Goal: Information Seeking & Learning: Learn about a topic

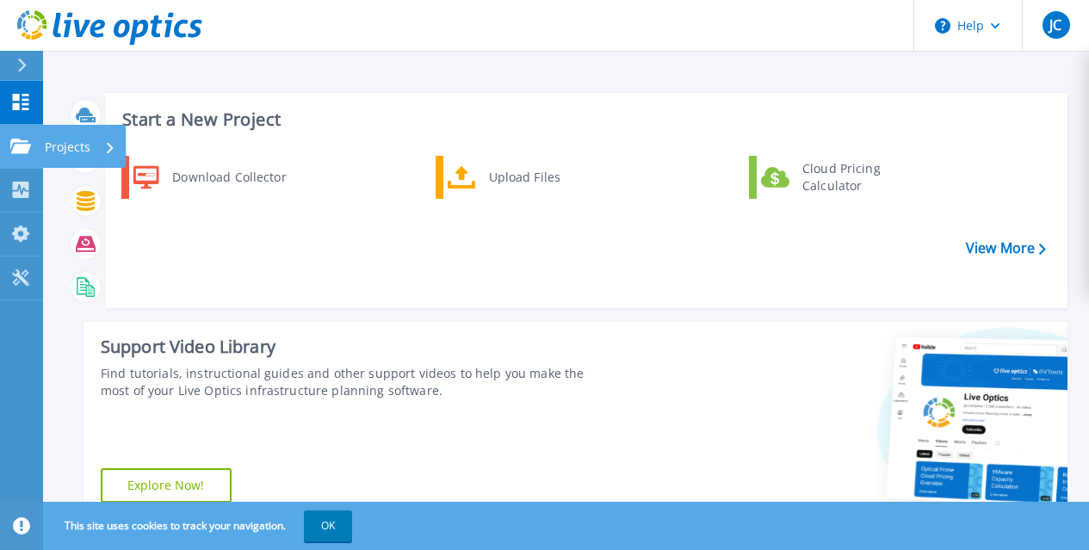
click at [53, 151] on p "Projects" at bounding box center [68, 147] width 46 height 45
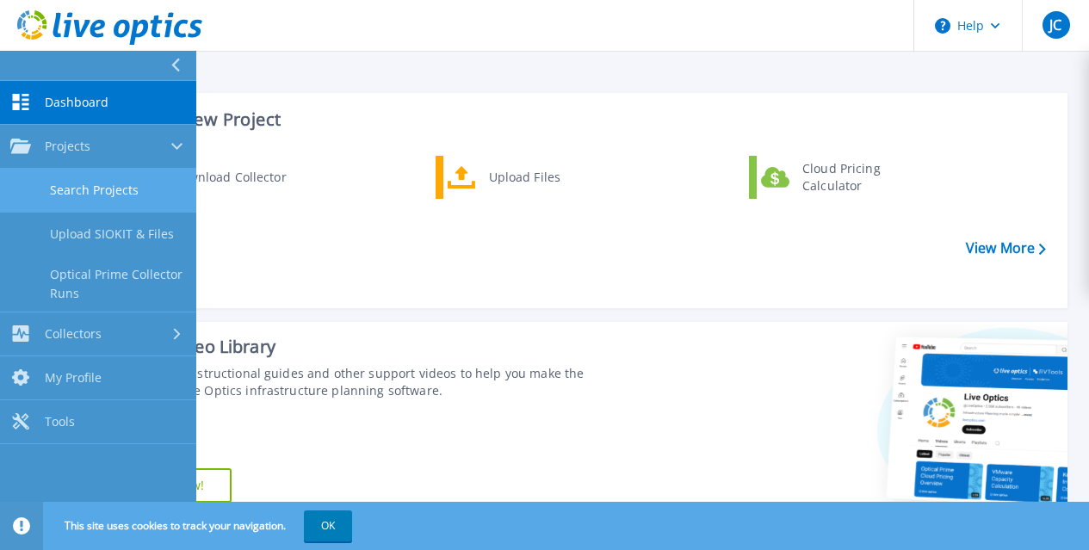
click at [72, 182] on link "Search Projects" at bounding box center [98, 191] width 196 height 44
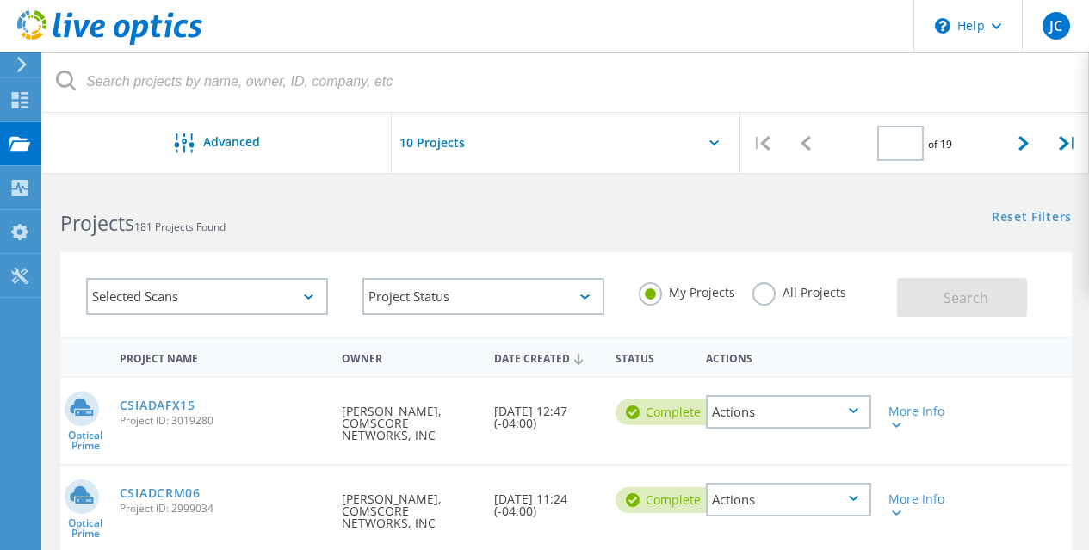
type input "1"
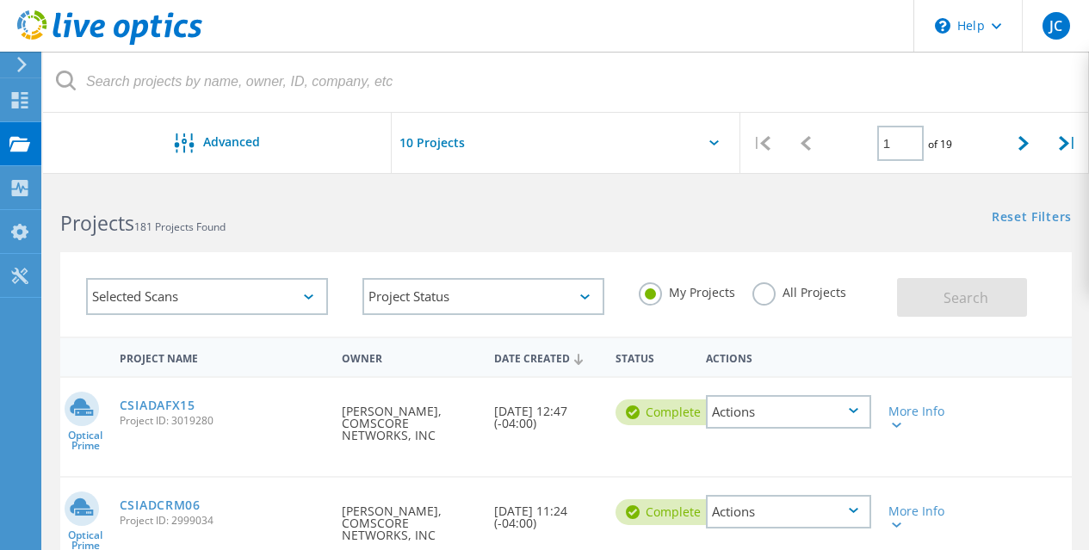
scroll to position [86, 0]
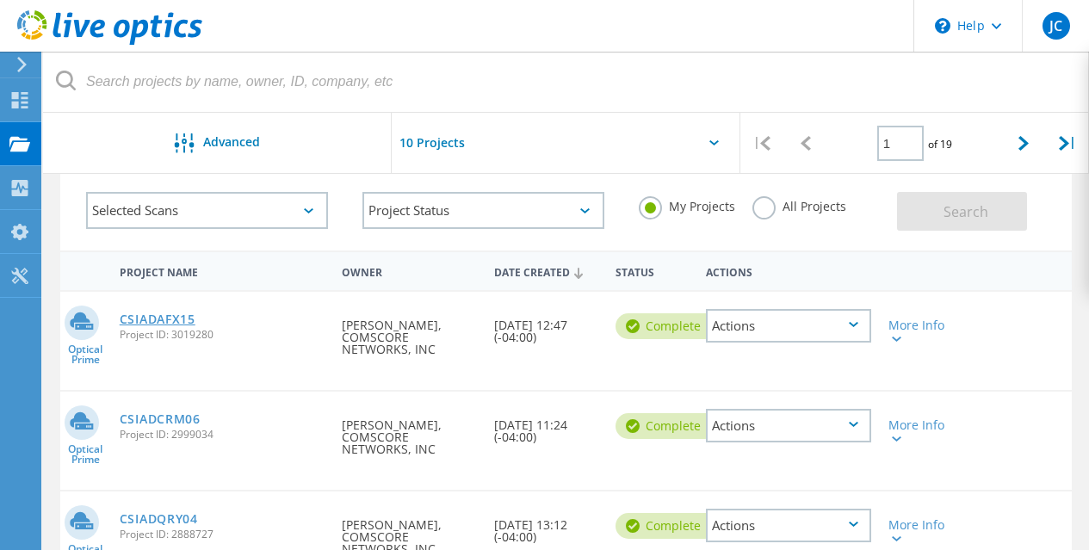
click at [160, 317] on link "CSIADAFX15" at bounding box center [158, 319] width 76 height 12
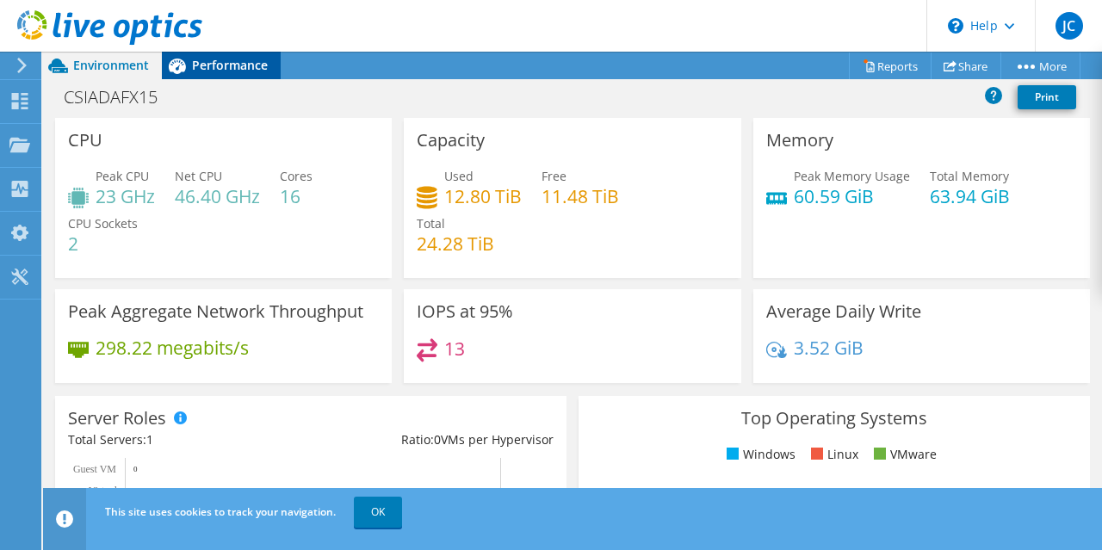
click at [244, 68] on span "Performance" at bounding box center [230, 65] width 76 height 16
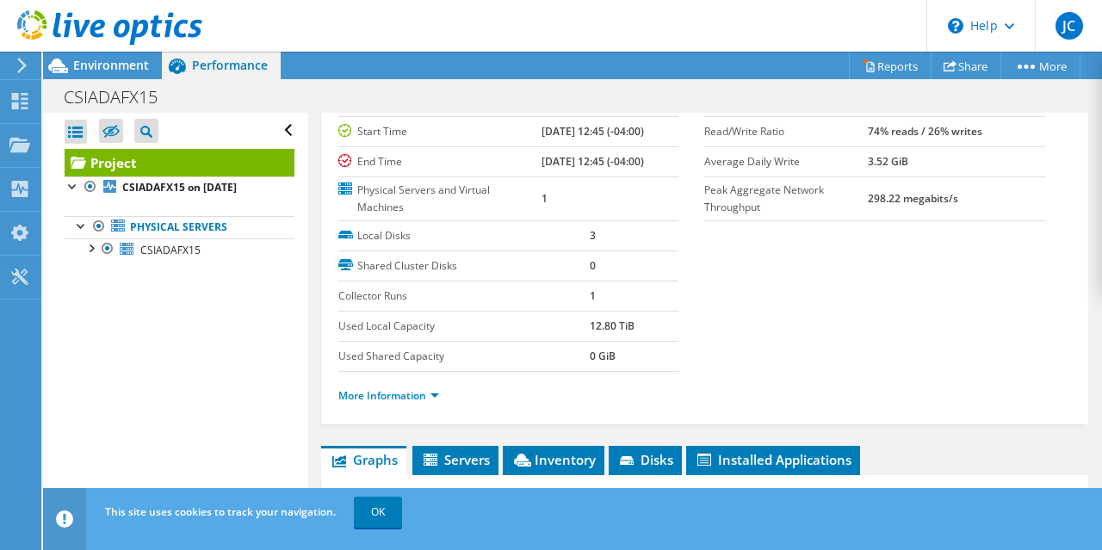
scroll to position [344, 0]
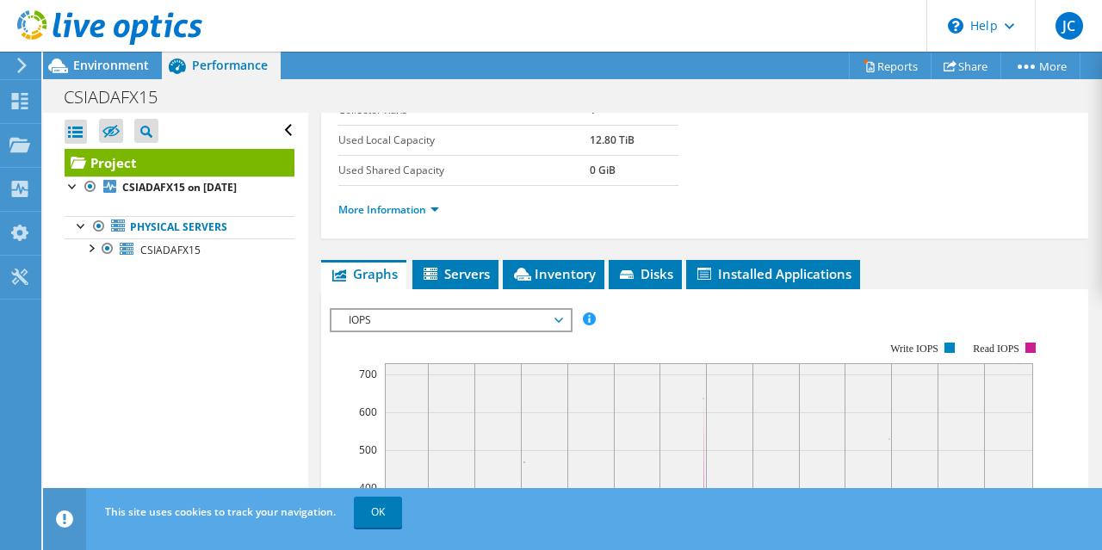
click at [558, 321] on span "IOPS" at bounding box center [450, 320] width 221 height 21
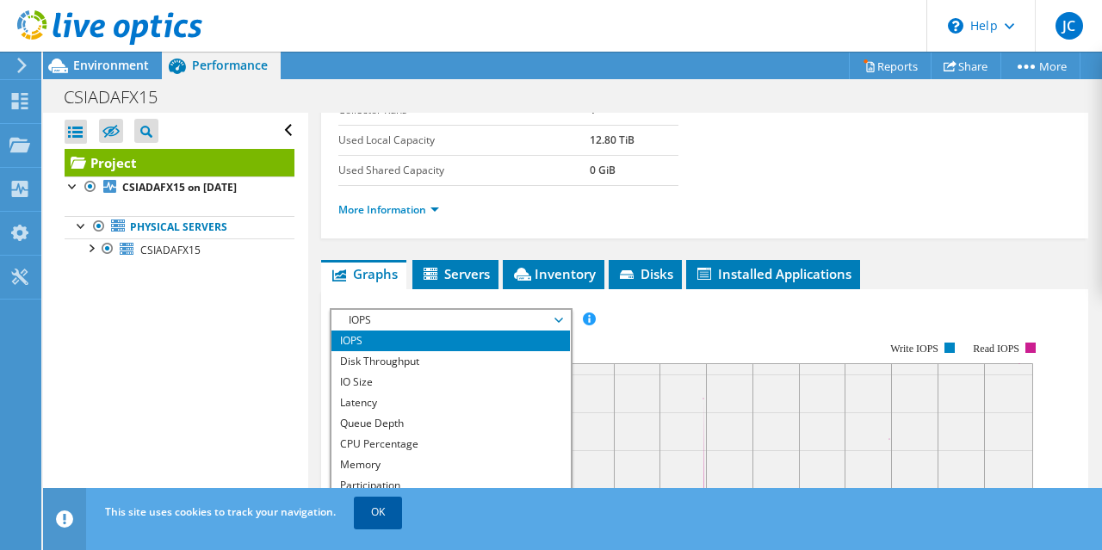
click at [372, 516] on link "OK" at bounding box center [378, 512] width 48 height 31
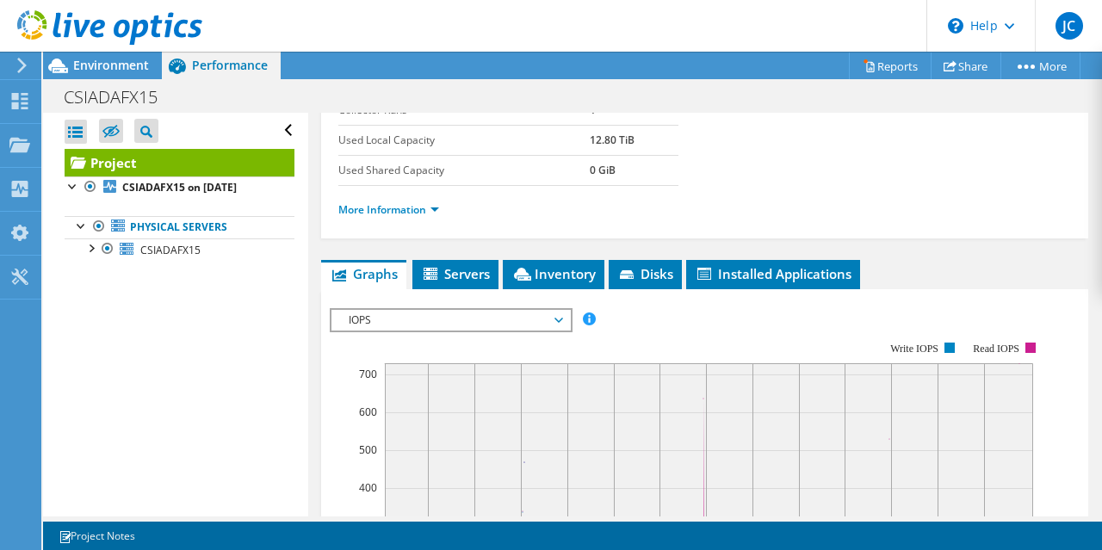
click at [560, 320] on span "IOPS" at bounding box center [450, 320] width 221 height 21
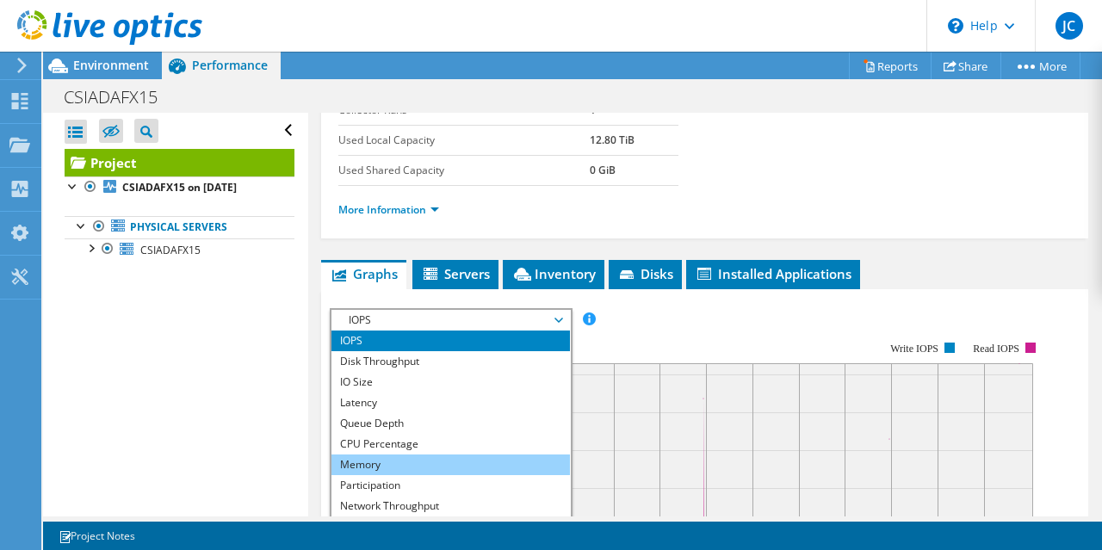
click at [401, 457] on li "Memory" at bounding box center [450, 465] width 238 height 21
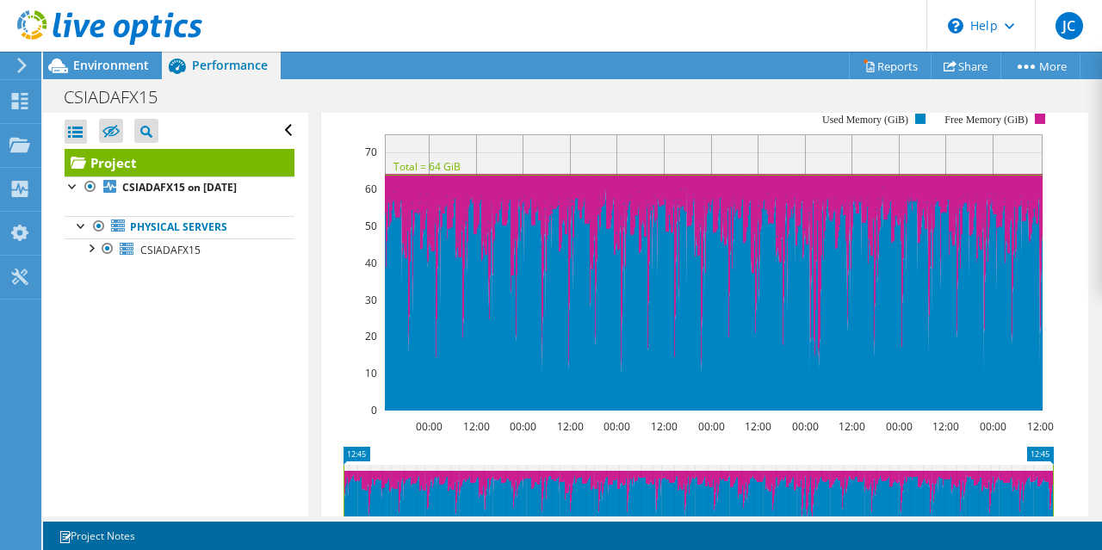
scroll to position [517, 0]
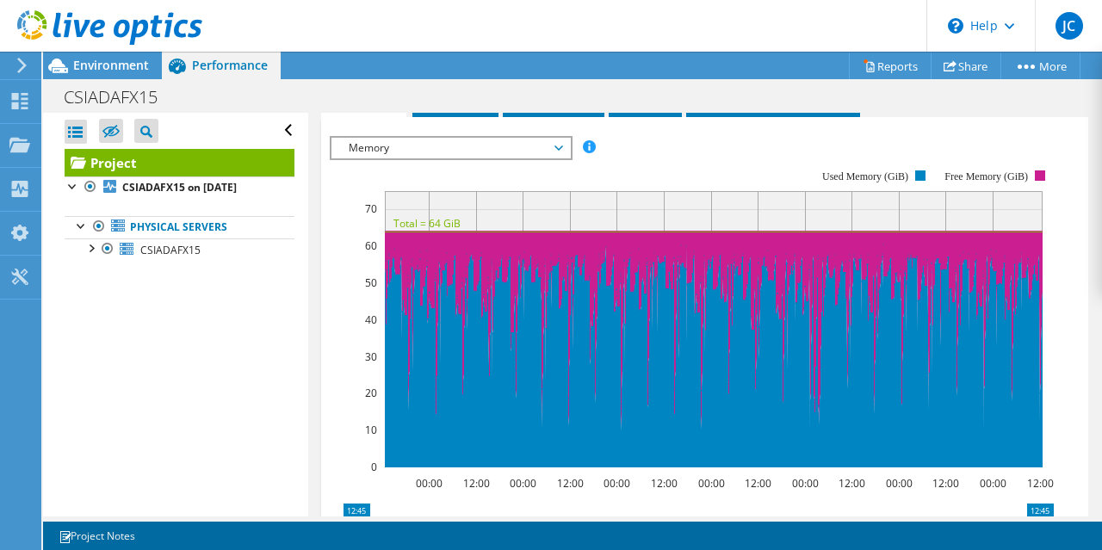
click at [562, 147] on icon at bounding box center [558, 147] width 9 height 5
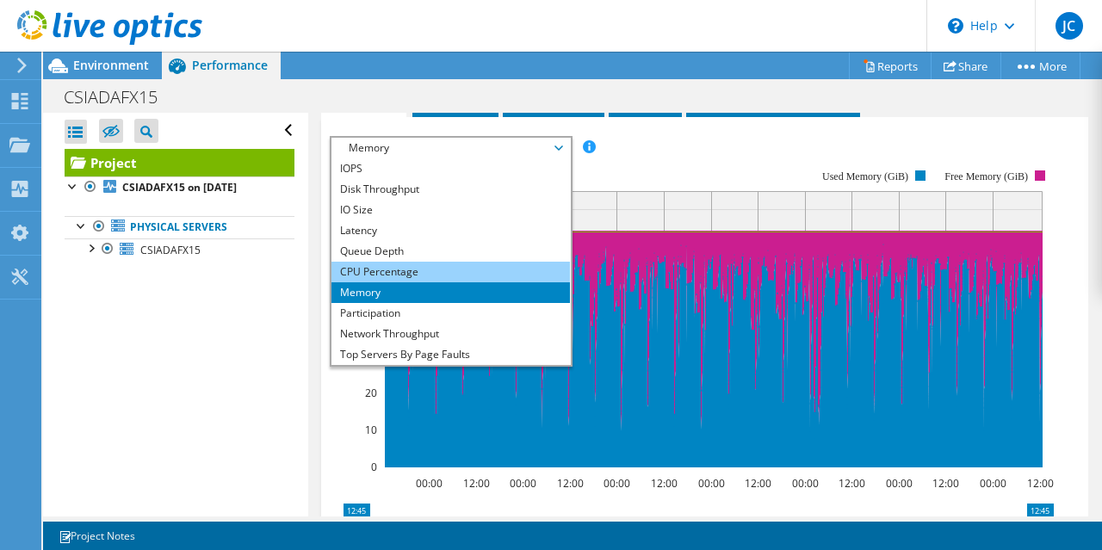
click at [405, 273] on li "CPU Percentage" at bounding box center [450, 272] width 238 height 21
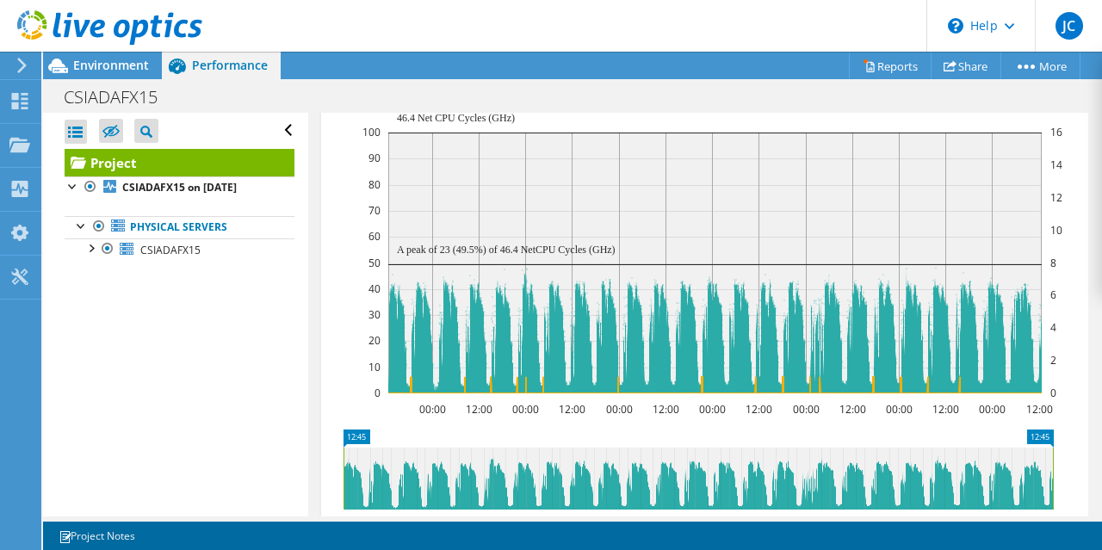
scroll to position [603, 0]
